Goal: Transaction & Acquisition: Purchase product/service

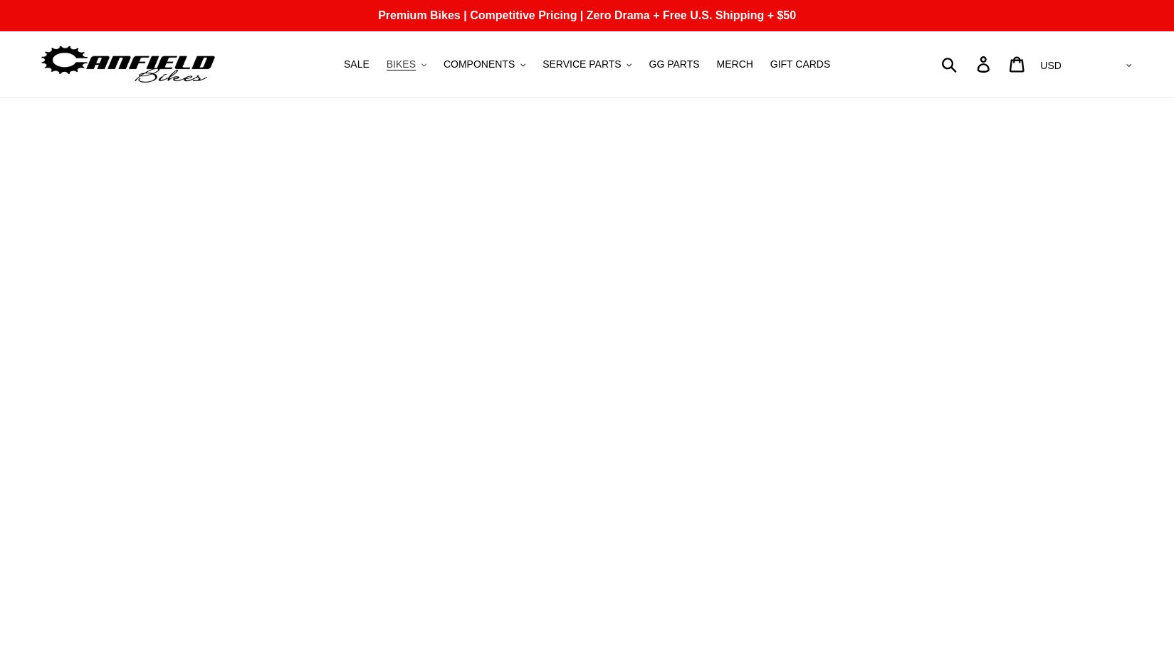
click at [416, 60] on span "BIKES" at bounding box center [401, 64] width 29 height 12
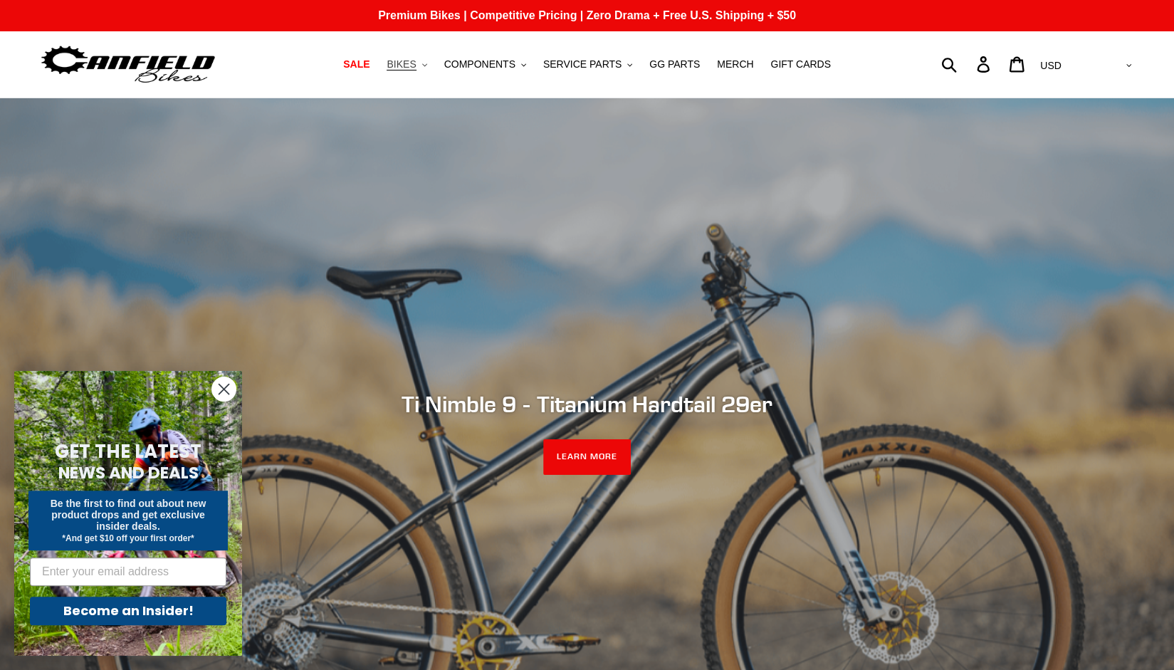
click at [416, 66] on span "BIKES" at bounding box center [401, 64] width 29 height 12
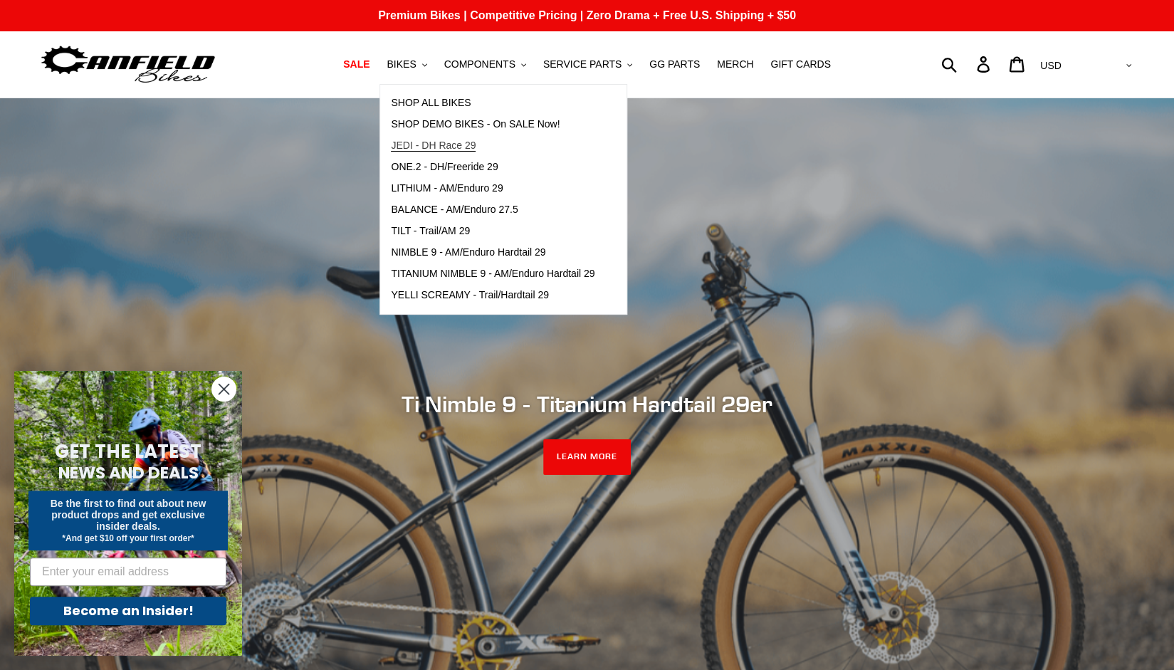
click at [445, 150] on span "JEDI - DH Race 29" at bounding box center [433, 146] width 85 height 12
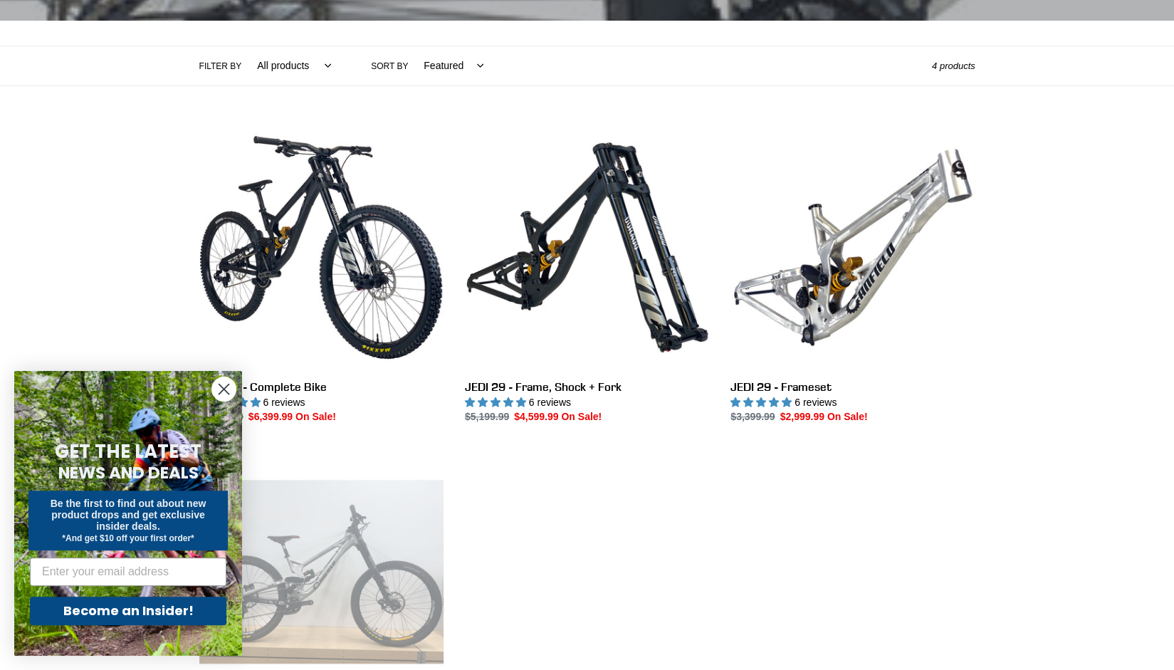
scroll to position [293, 0]
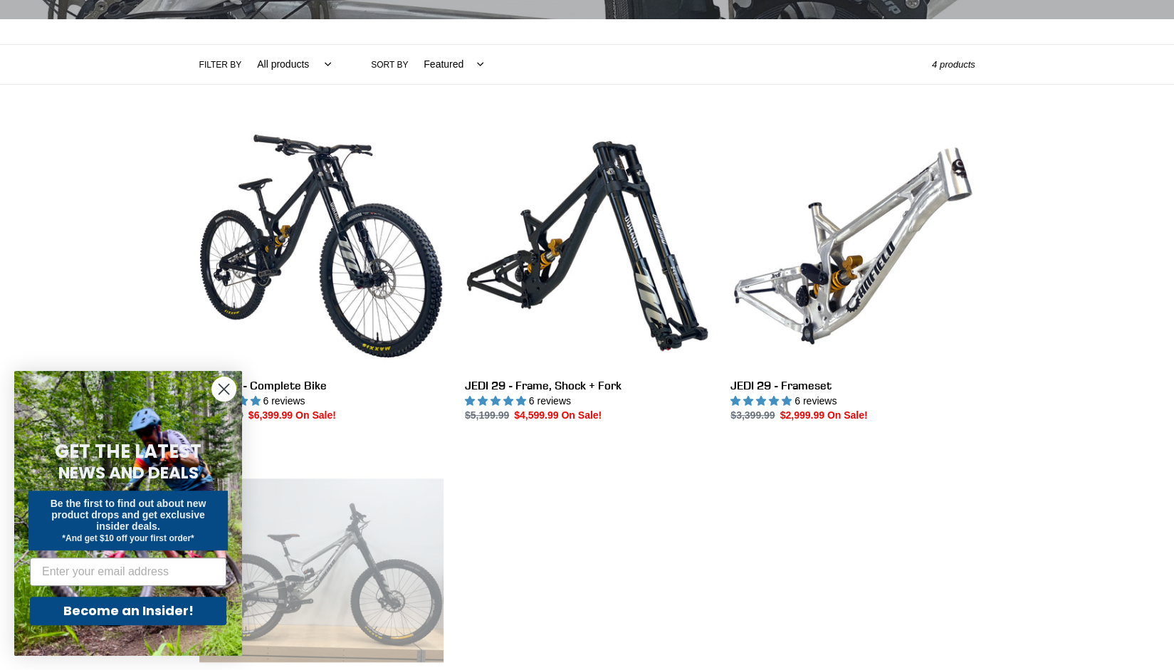
click at [219, 387] on circle "Close dialog" at bounding box center [223, 388] width 23 height 23
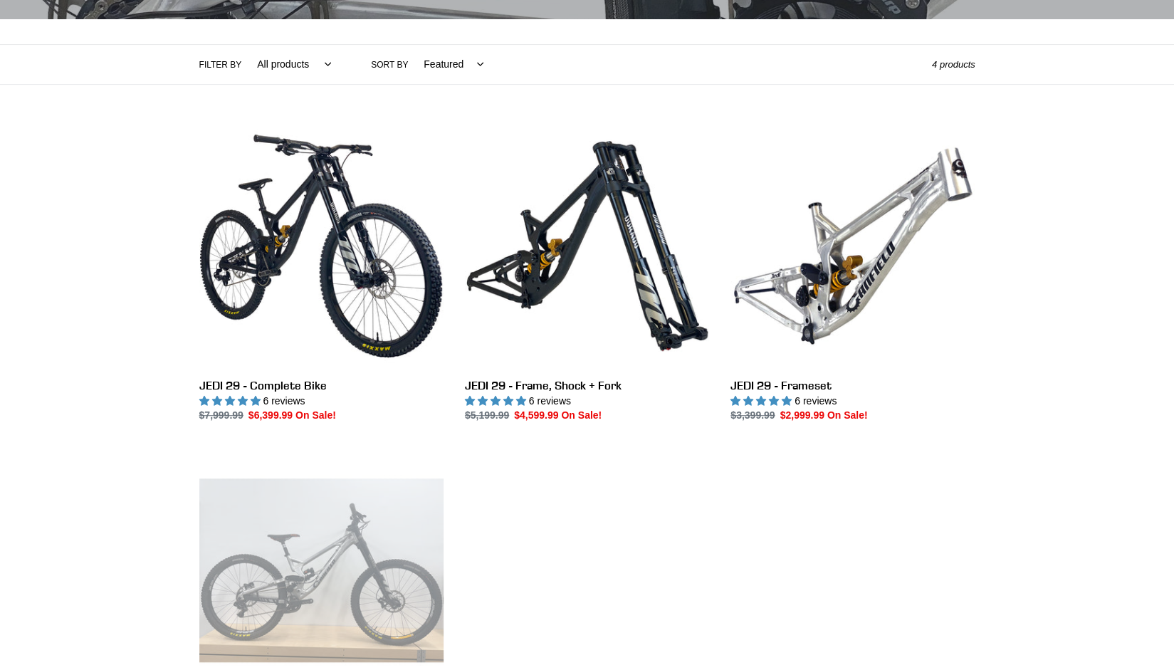
scroll to position [374, 0]
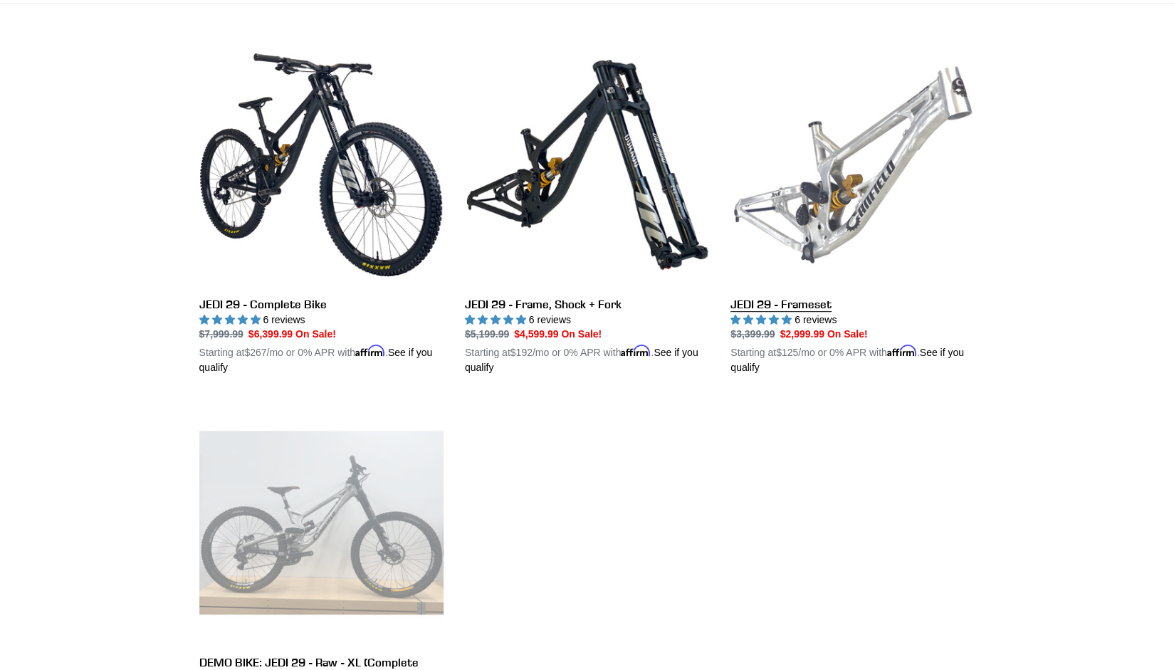
click at [844, 169] on link "JEDI 29 - Frameset" at bounding box center [852, 209] width 244 height 333
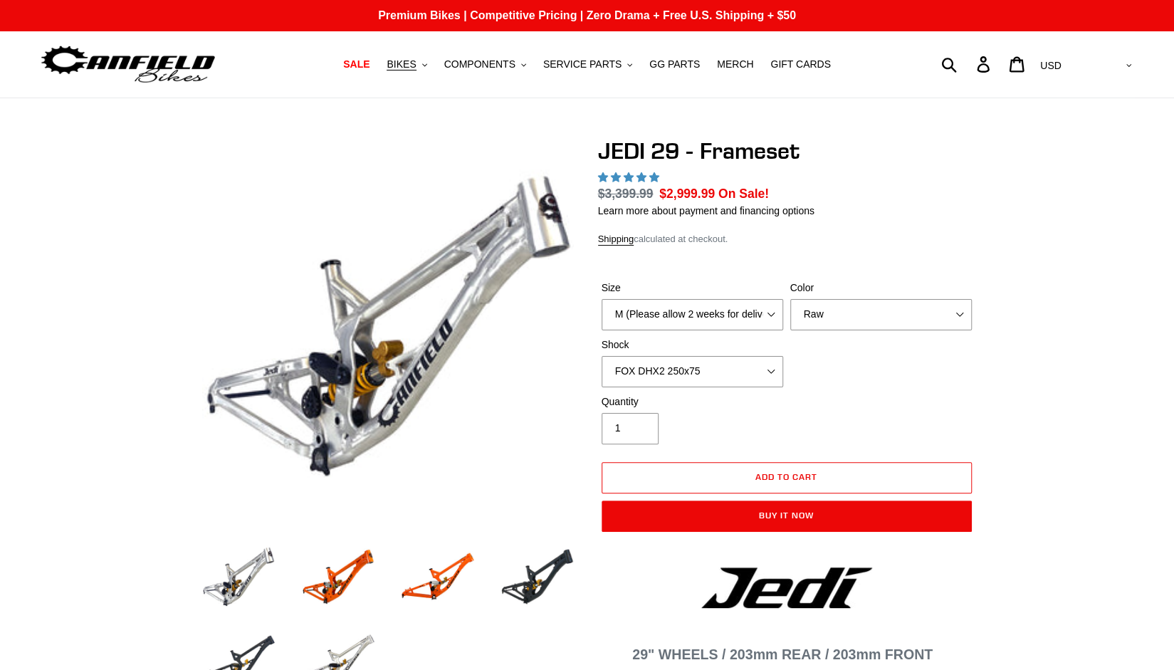
select select "highest-rating"
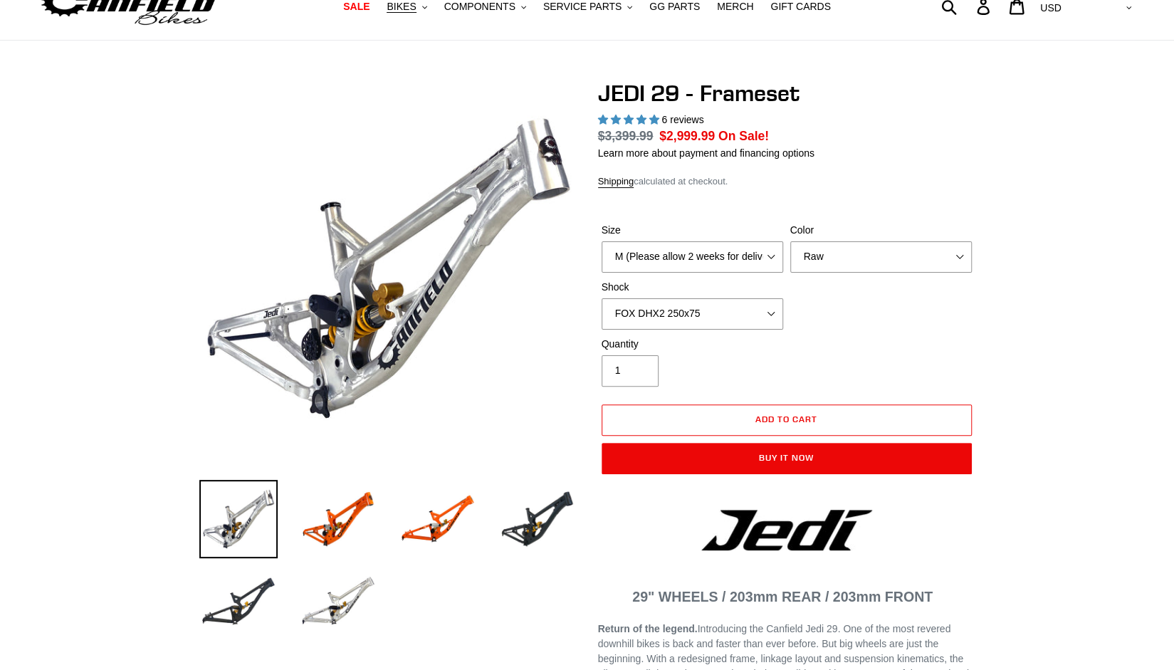
scroll to position [58, 0]
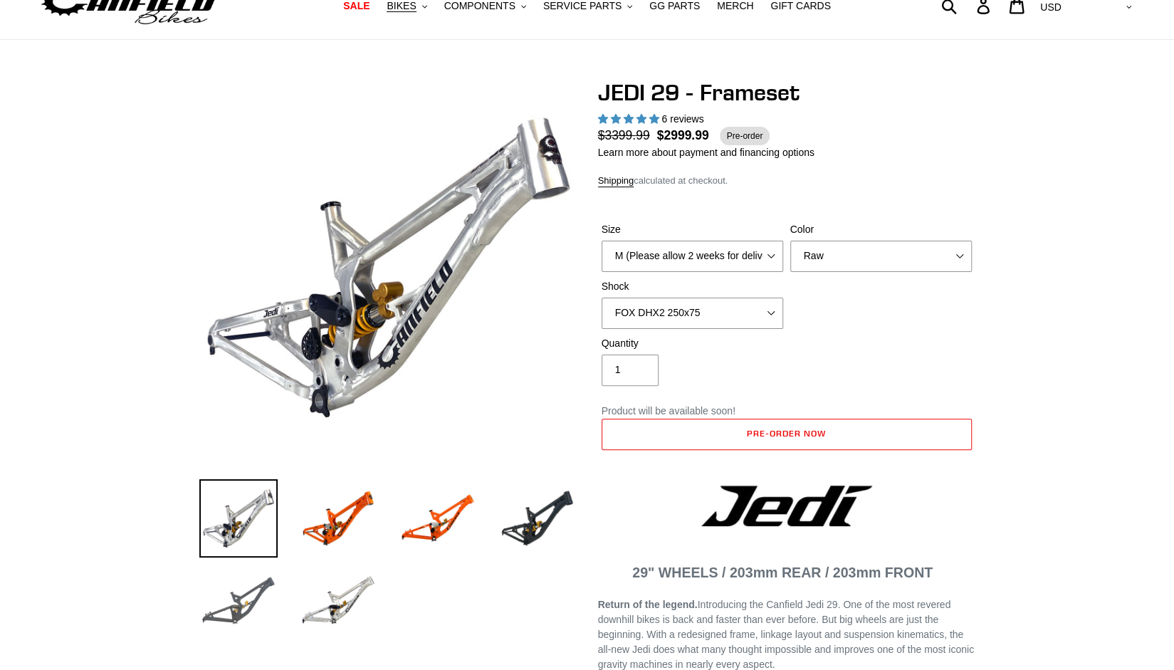
click at [242, 589] on img at bounding box center [238, 601] width 78 height 78
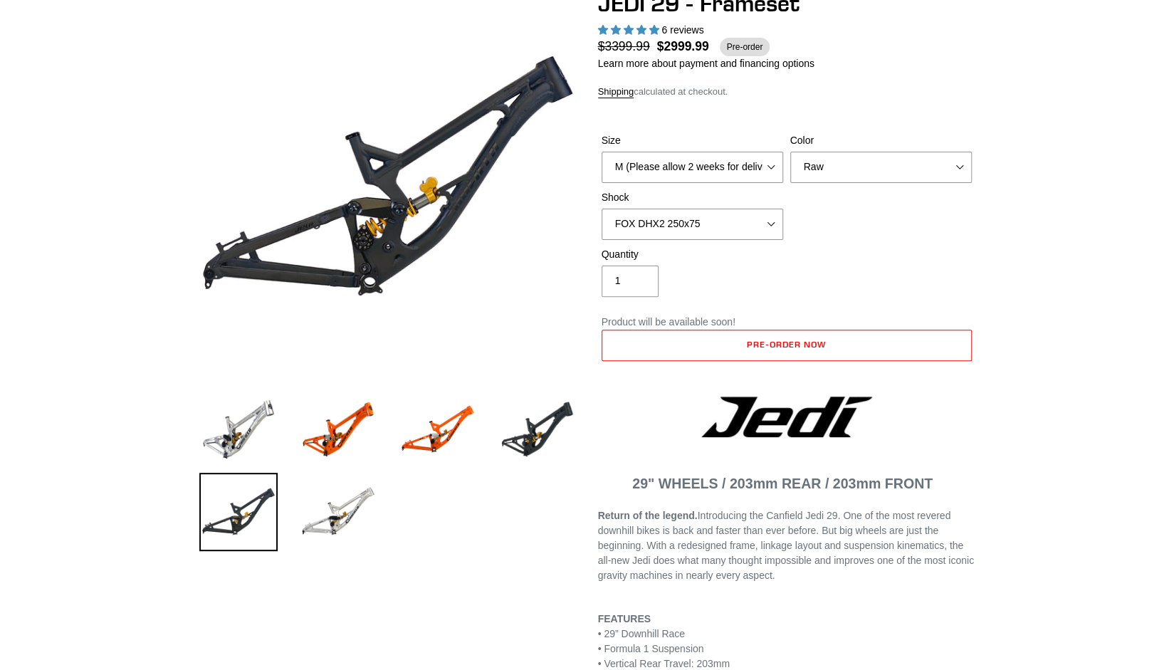
scroll to position [148, 0]
click at [753, 221] on select "No Shock FOX DHX2 250x75 RockShox Vivid Ultimate DH 250x75 EXT e-Storia LOX V3" at bounding box center [693, 223] width 182 height 31
select select "No Shock"
click at [602, 208] on select "No Shock FOX DHX2 250x75 RockShox Vivid Ultimate DH 250x75 EXT e-Storia LOX V3" at bounding box center [693, 223] width 182 height 31
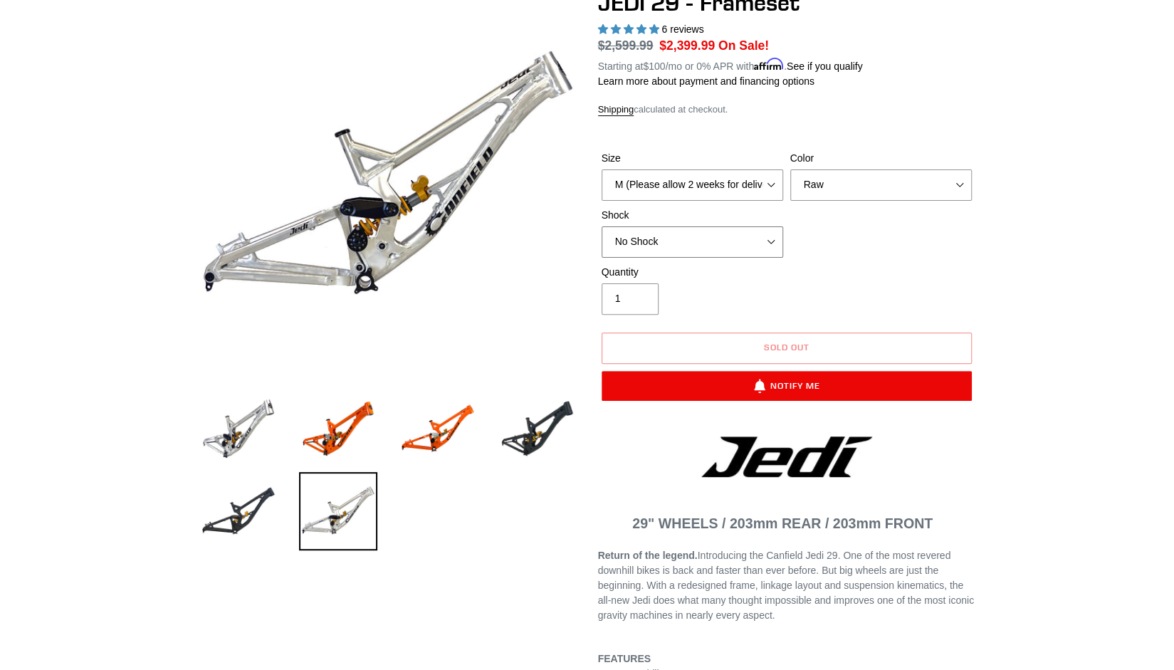
click at [752, 237] on select "No Shock FOX DHX2 250x75 RockShox Vivid Ultimate DH 250x75 EXT e-Storia LOX V3" at bounding box center [693, 241] width 182 height 31
click at [602, 226] on select "No Shock FOX DHX2 250x75 RockShox Vivid Ultimate DH 250x75 EXT e-Storia LOX V3" at bounding box center [693, 241] width 182 height 31
click at [779, 256] on select "No Shock FOX DHX2 250x75 RockShox Vivid Ultimate DH 250x75 EXT e-Storia LOX V3" at bounding box center [693, 241] width 182 height 31
click at [847, 244] on div "Size M (Please allow 2 weeks for delivery) L (Please allow 2 weeks for delivery…" at bounding box center [786, 208] width 377 height 114
click at [228, 502] on img at bounding box center [238, 511] width 78 height 78
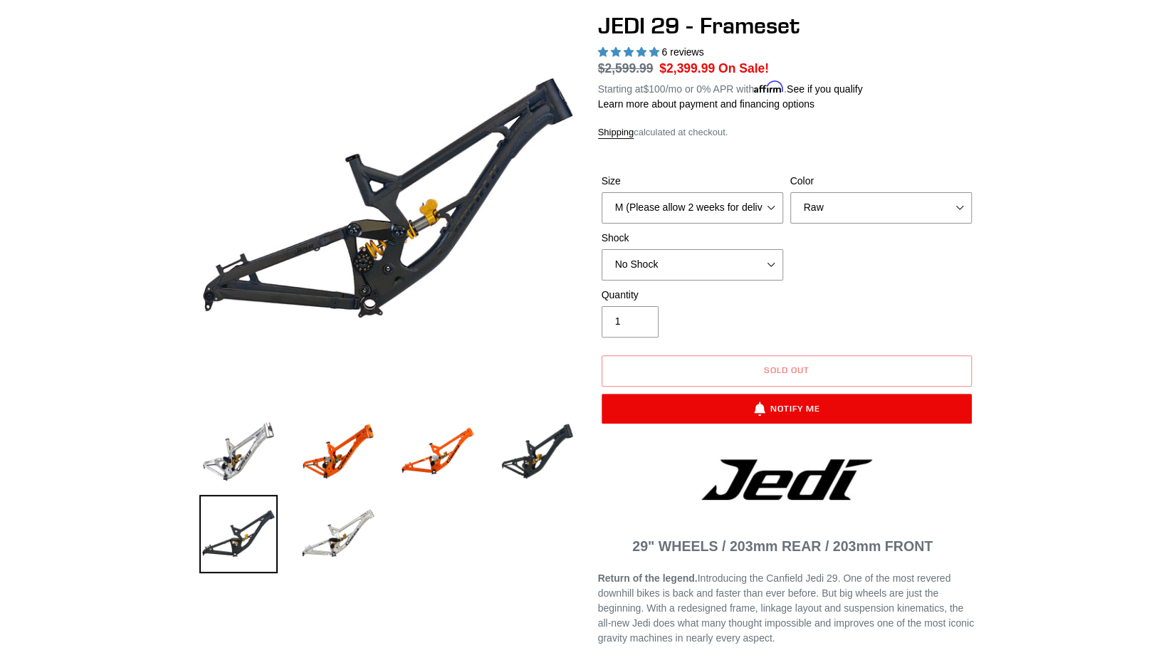
scroll to position [117, 0]
